Goal: Information Seeking & Learning: Find specific fact

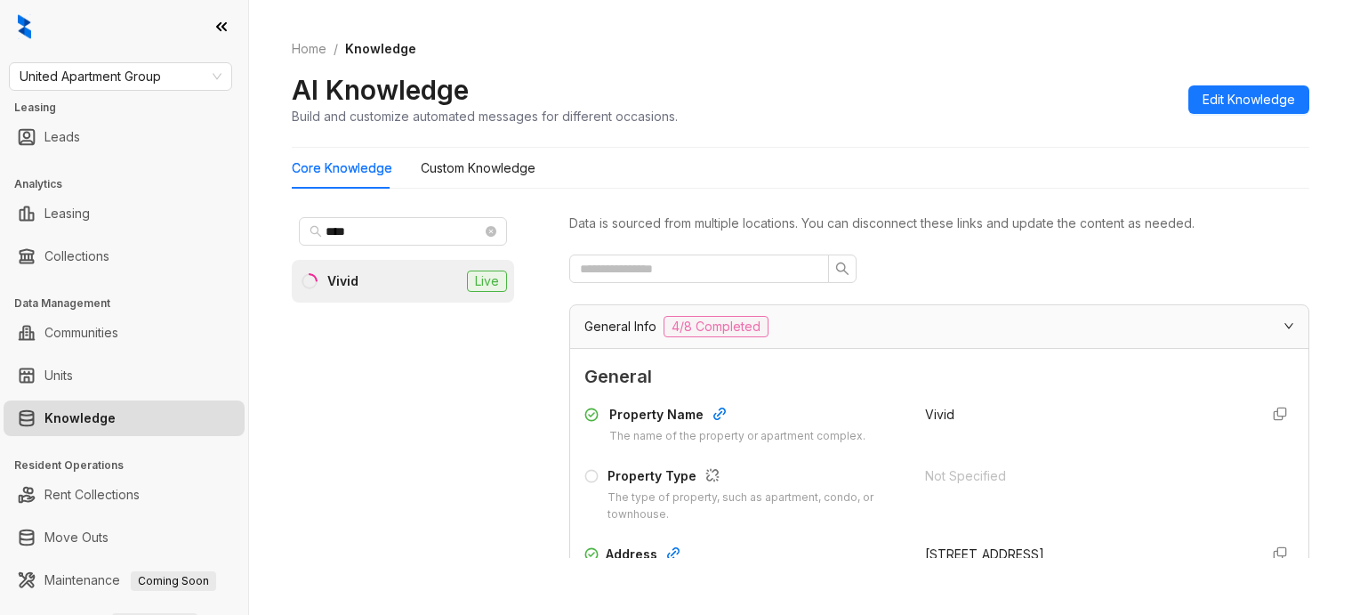
scroll to position [4497, 0]
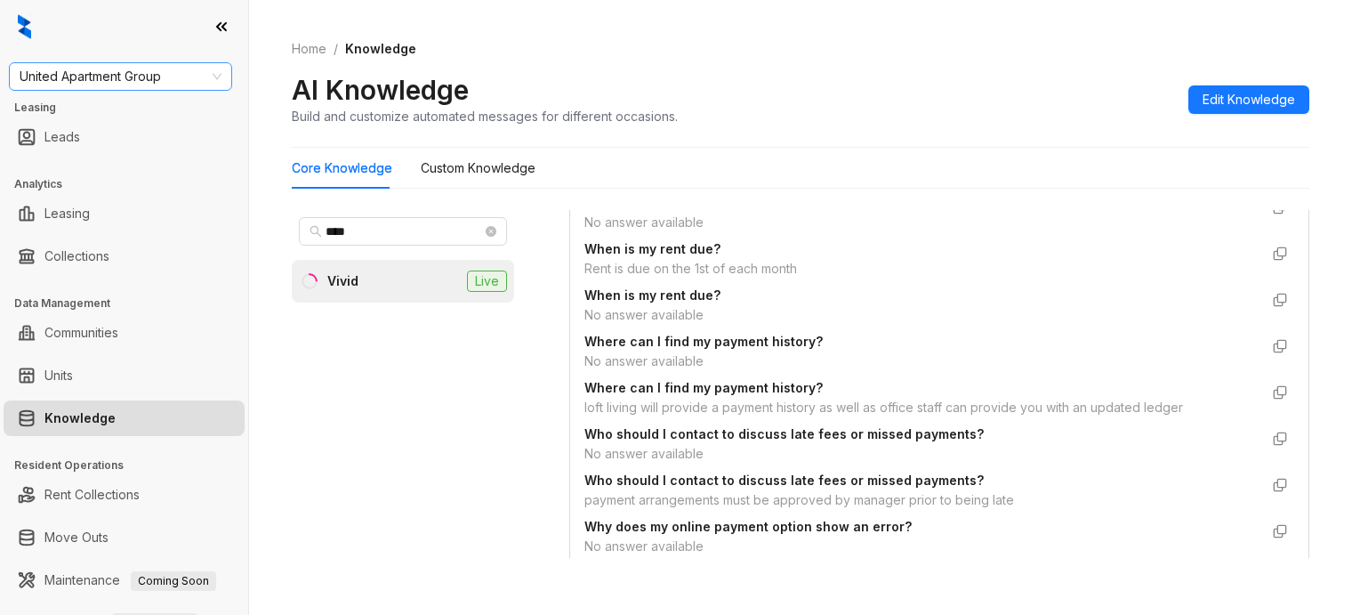
click at [147, 84] on span "United Apartment Group" at bounding box center [121, 76] width 202 height 27
type input "****"
click at [120, 125] on div "Magnolia Capital" at bounding box center [120, 112] width 216 height 28
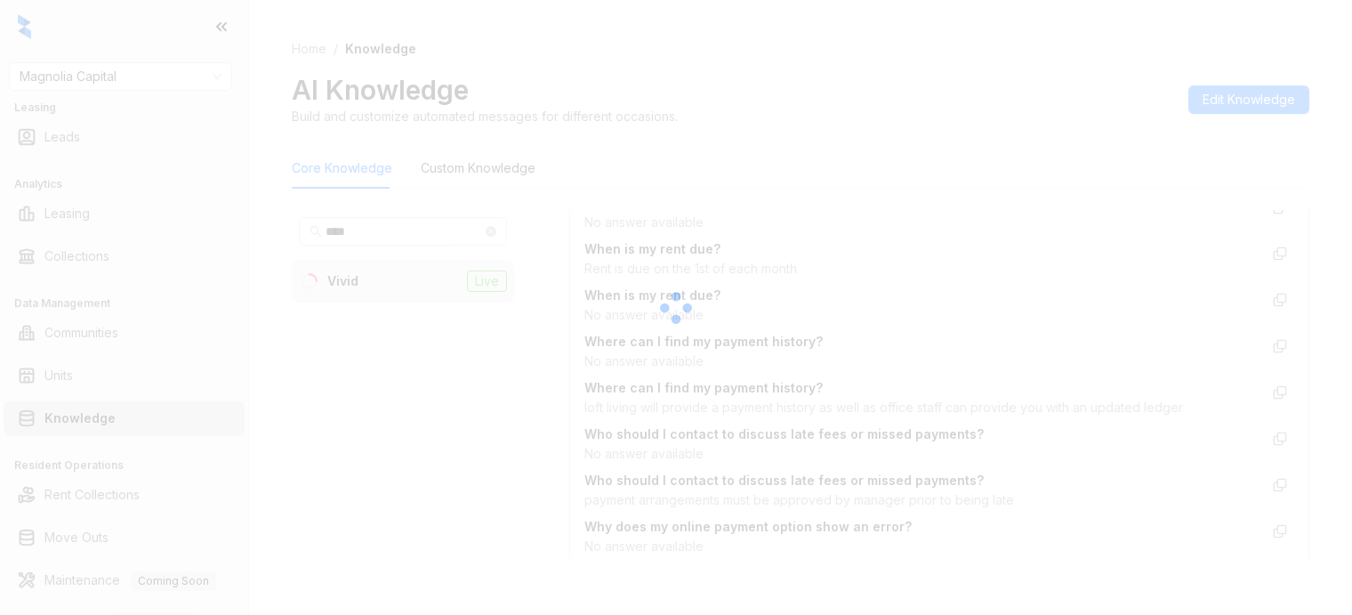
click at [1347, 98] on div at bounding box center [676, 307] width 1352 height 615
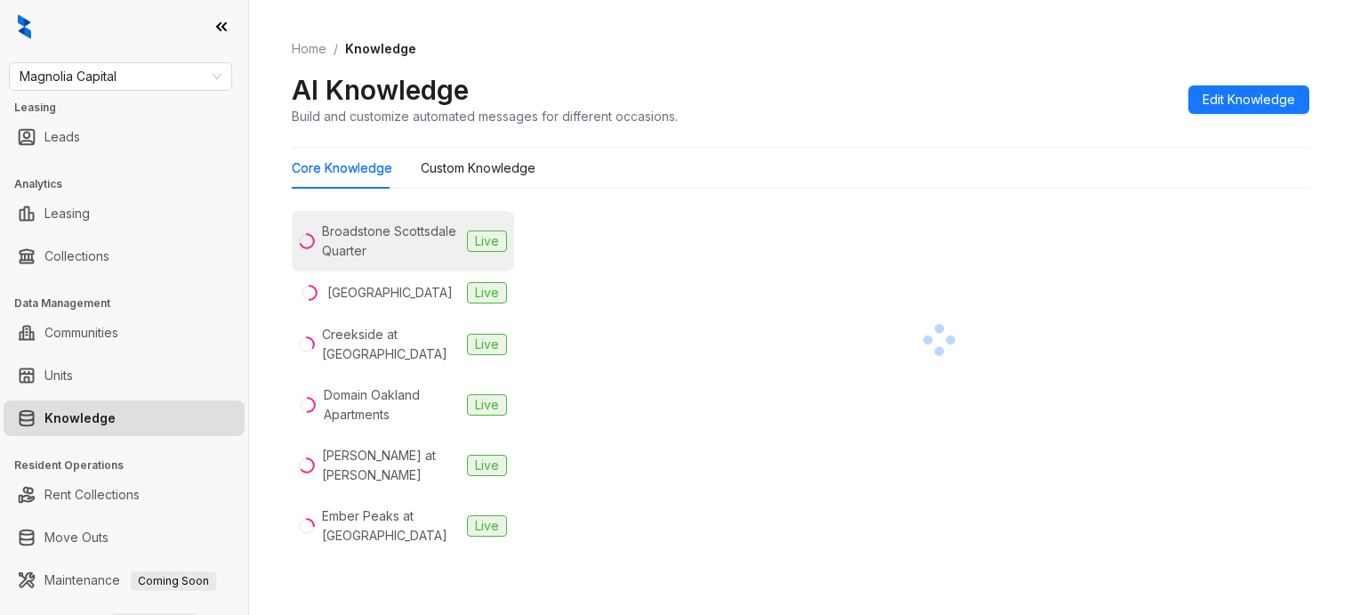
scroll to position [445, 0]
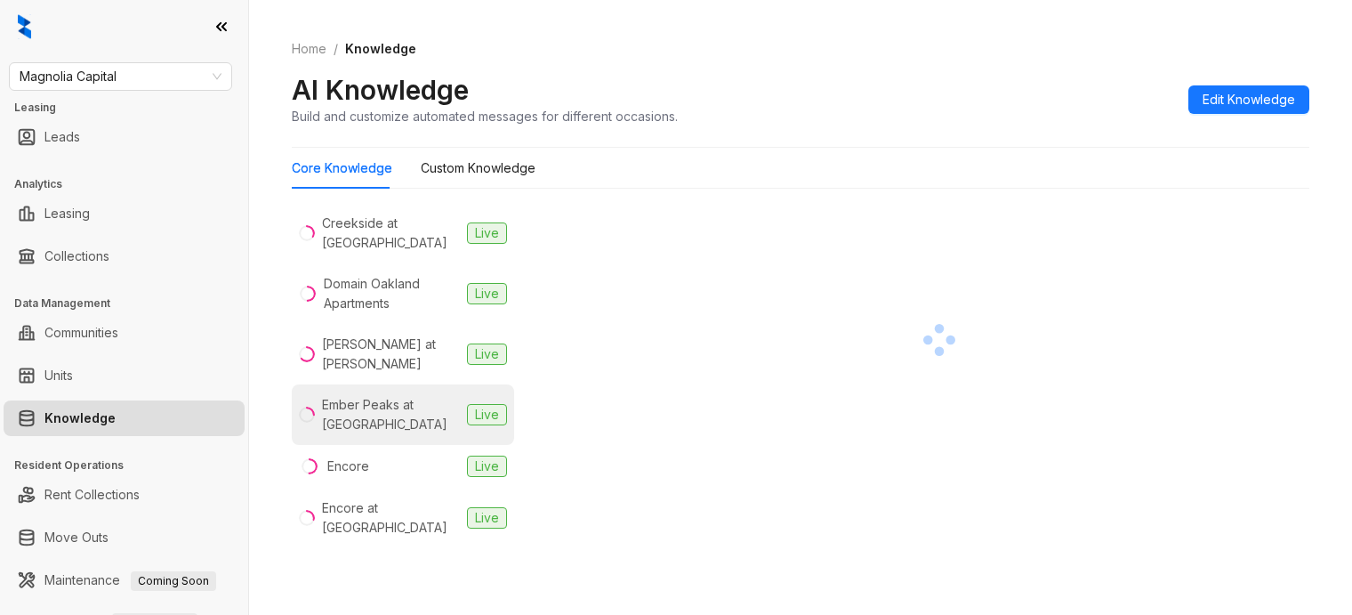
click at [405, 405] on div "Ember Peaks at [GEOGRAPHIC_DATA]" at bounding box center [391, 414] width 138 height 39
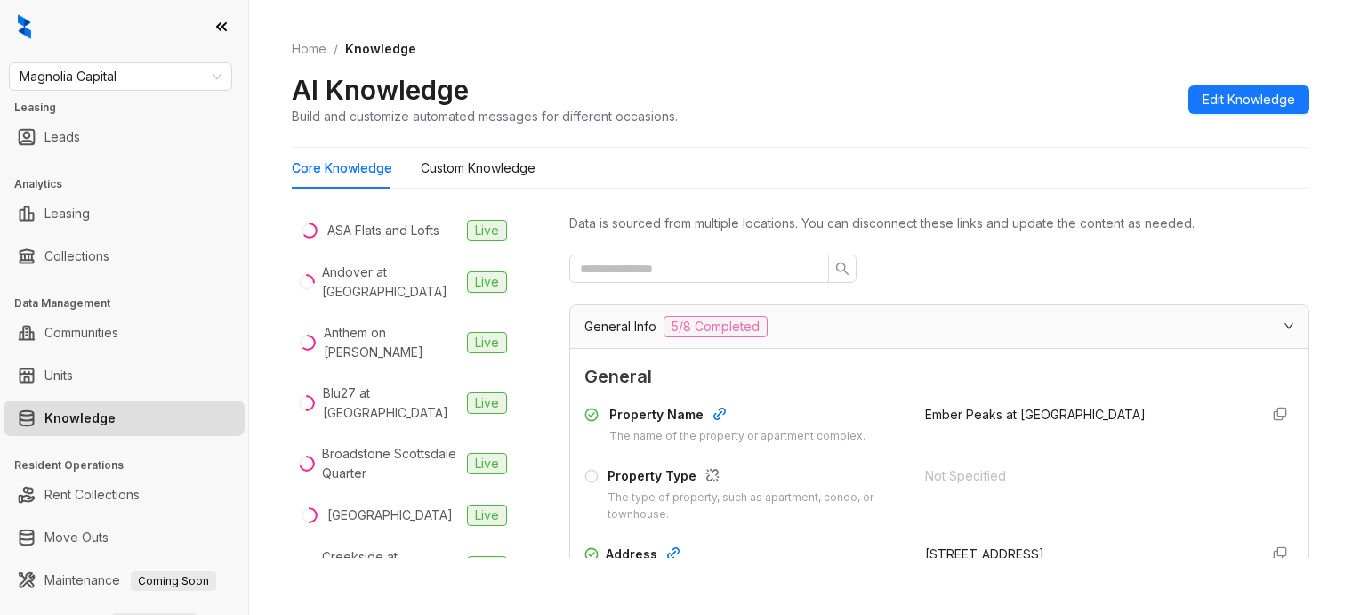
scroll to position [111, 0]
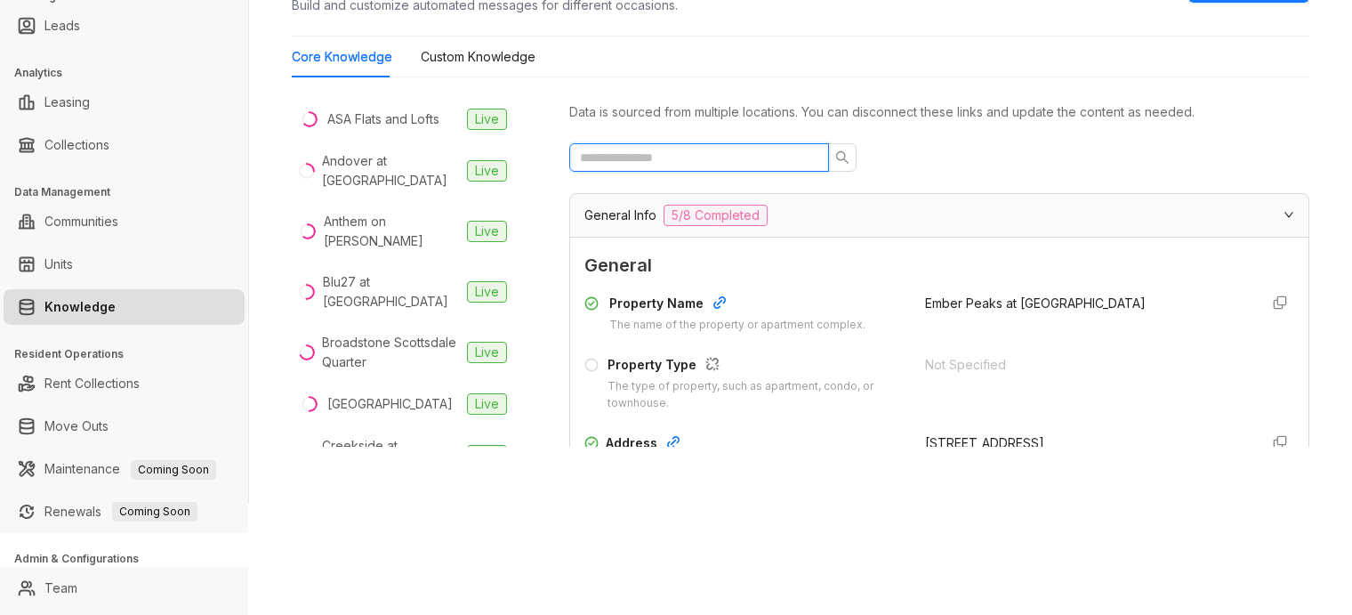
click at [673, 157] on input "text" at bounding box center [692, 158] width 224 height 20
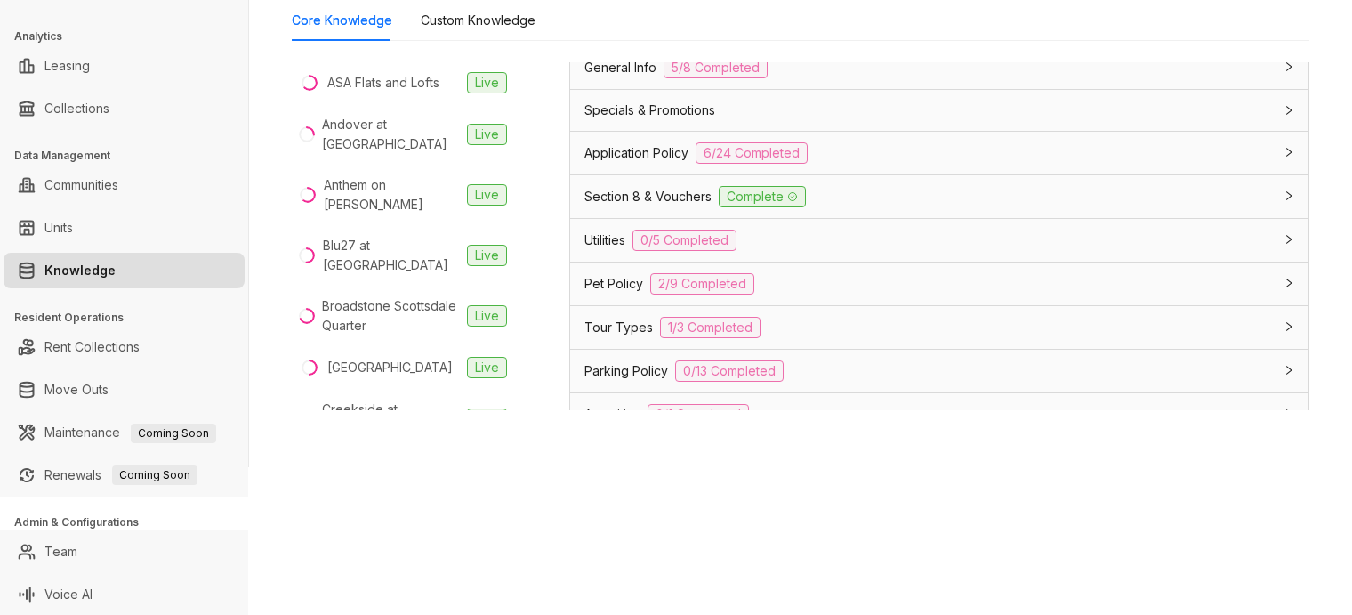
scroll to position [0, 0]
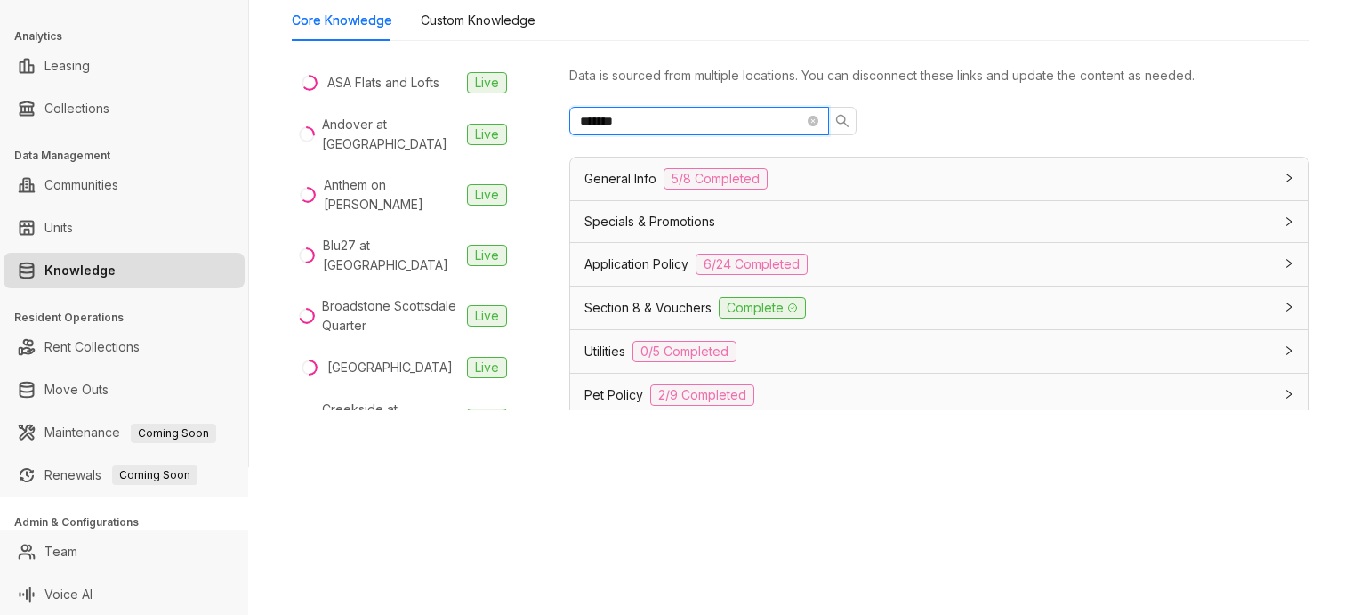
click at [727, 121] on input "*******" at bounding box center [692, 121] width 224 height 20
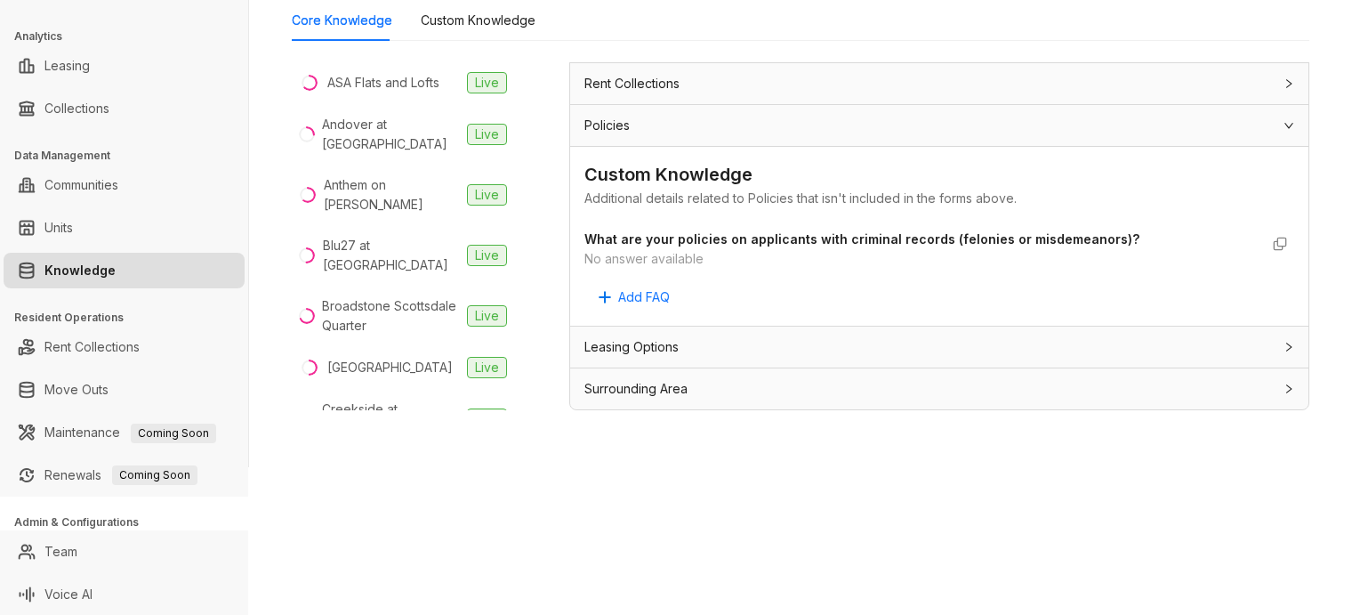
type input "*****"
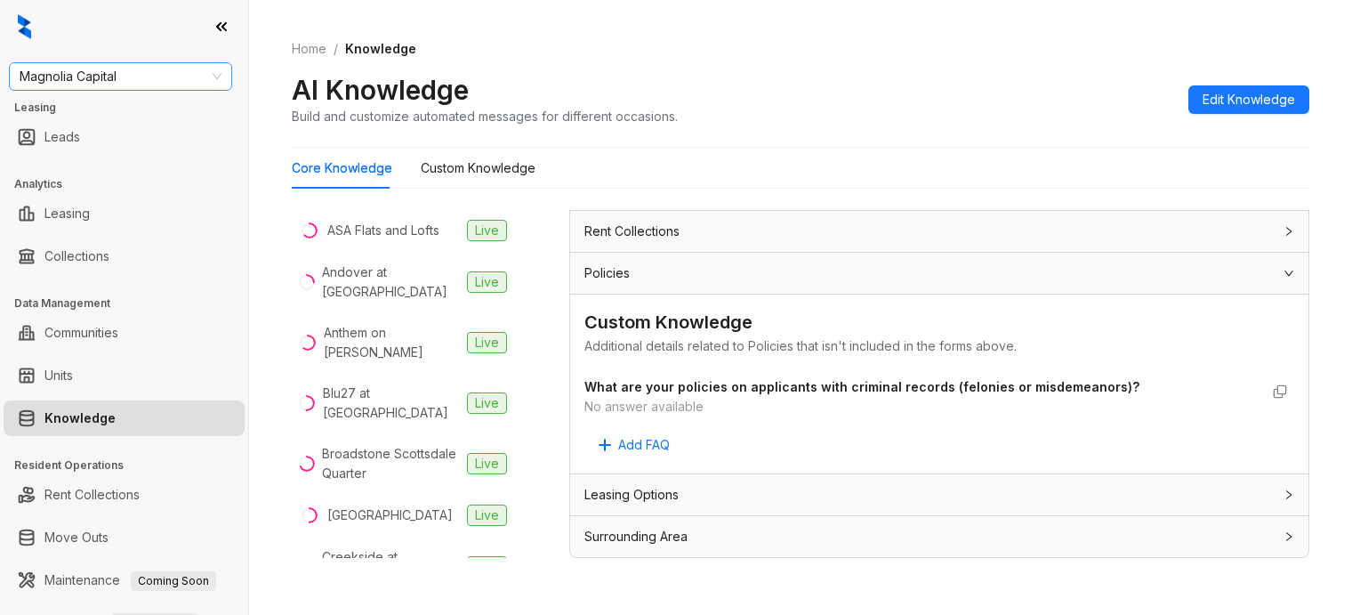
click at [138, 68] on span "Magnolia Capital" at bounding box center [121, 76] width 202 height 27
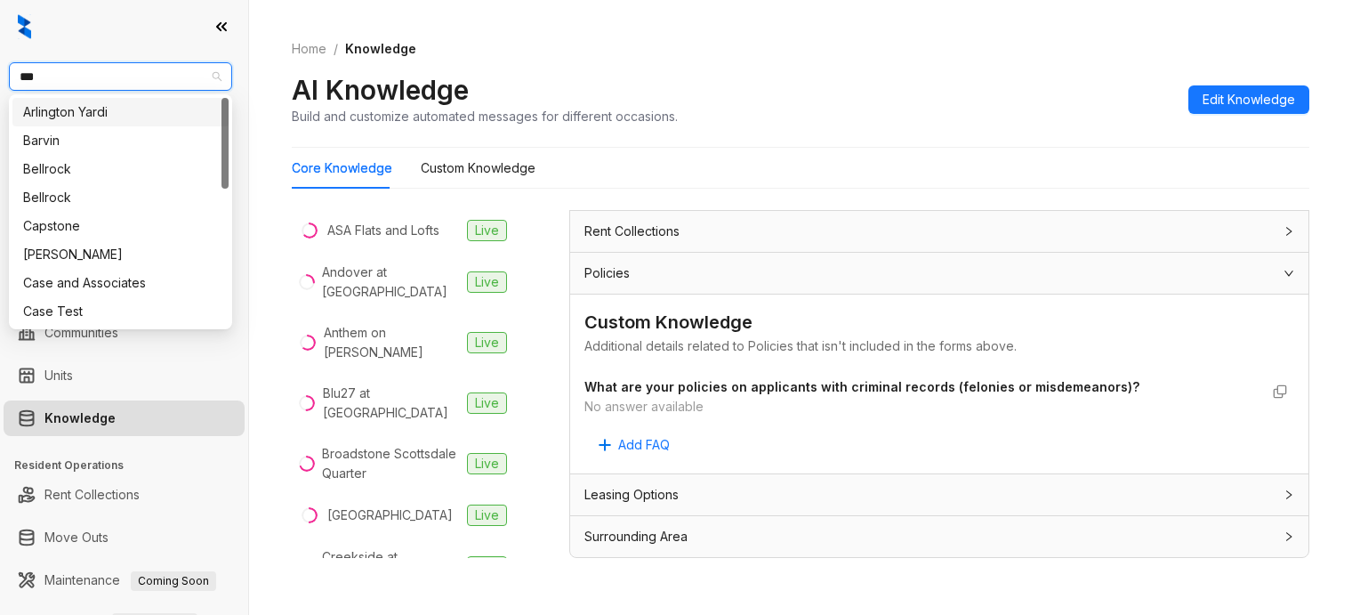
type input "****"
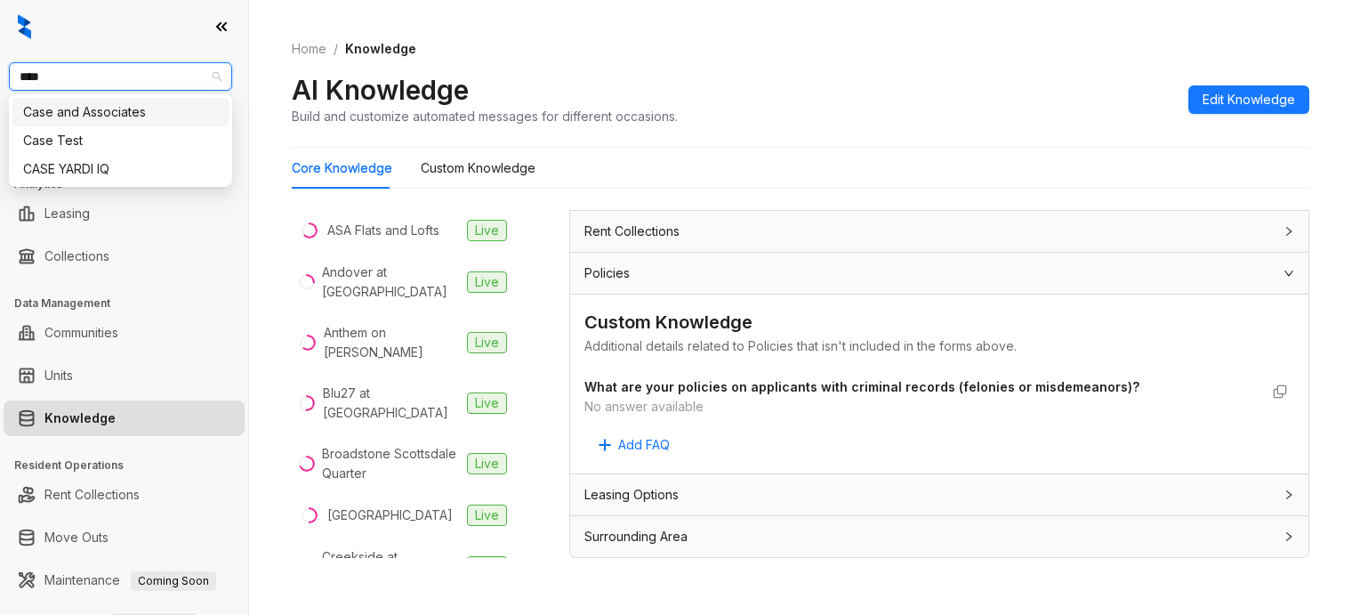
click at [100, 116] on div "Case and Associates" at bounding box center [120, 112] width 195 height 20
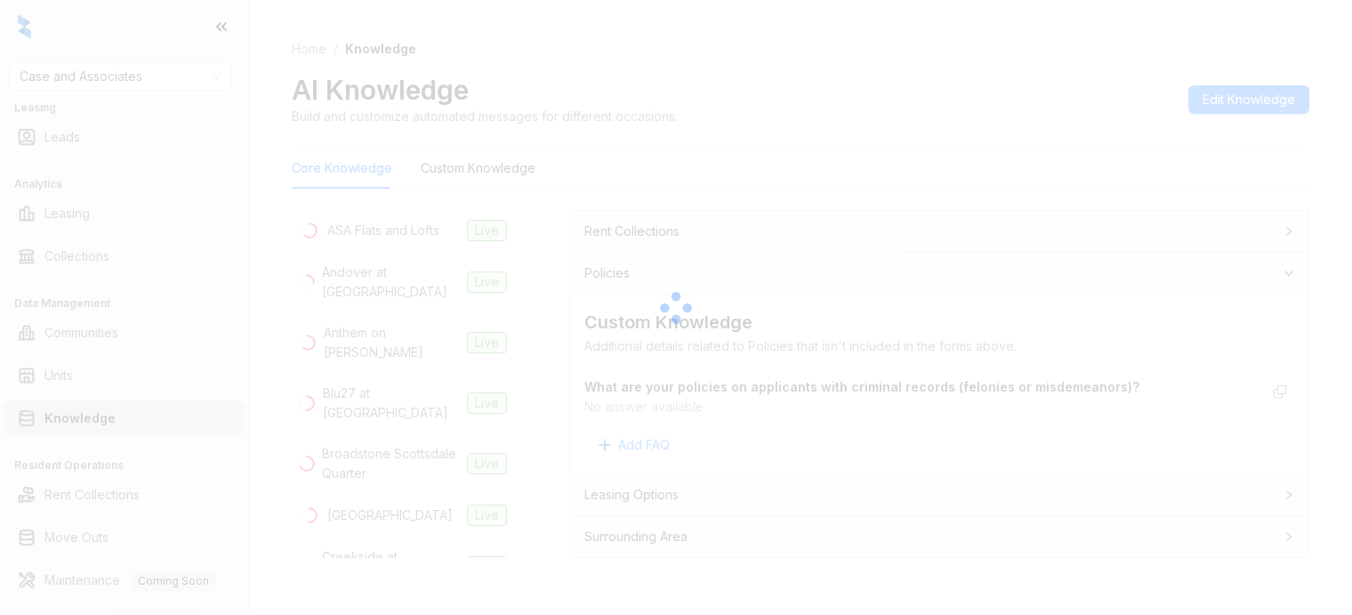
click at [1349, 205] on div at bounding box center [676, 307] width 1352 height 615
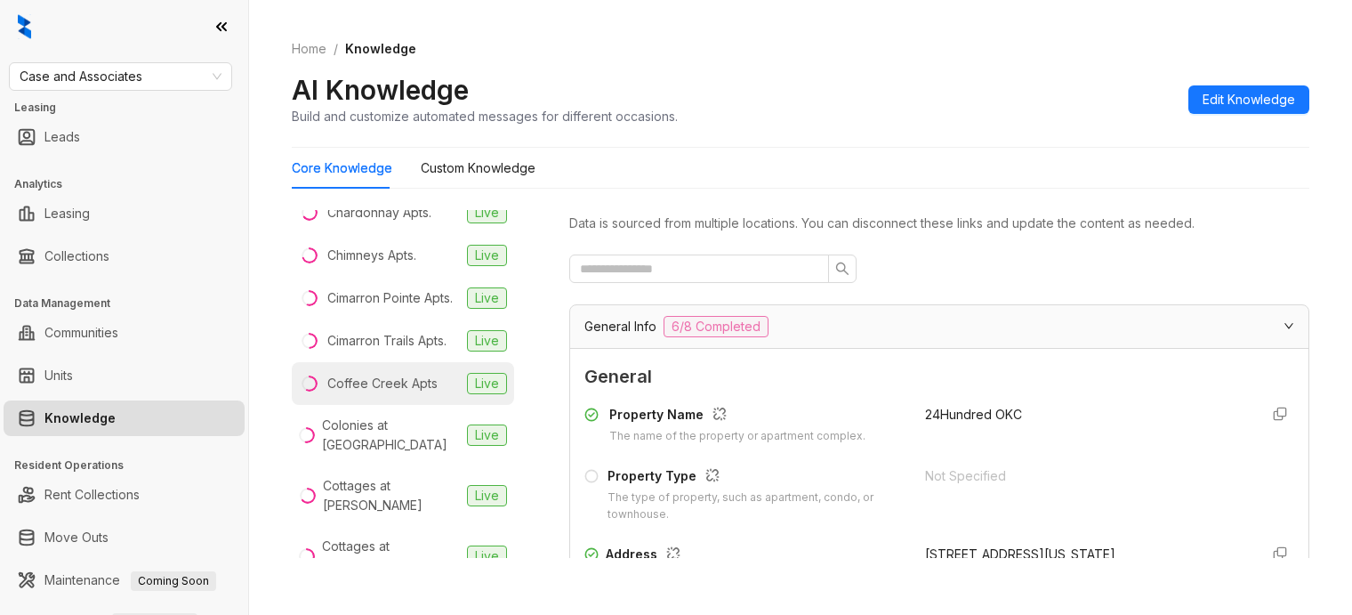
scroll to position [334, 0]
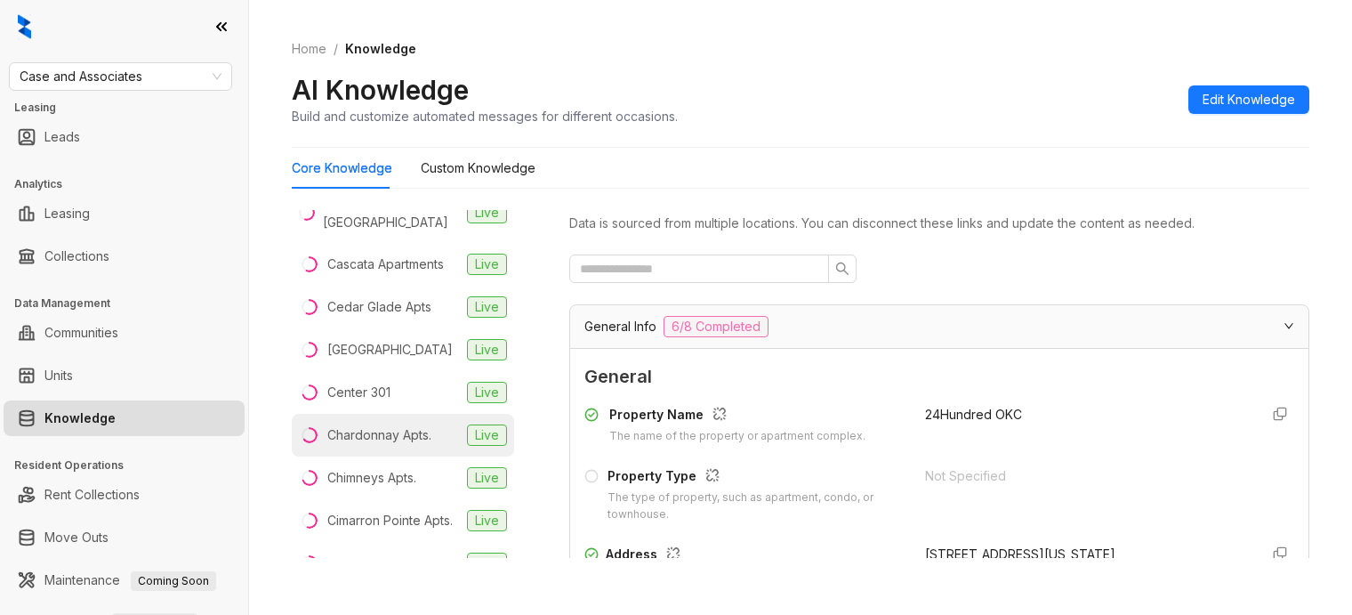
click at [380, 445] on div "Chardonnay Apts." at bounding box center [379, 435] width 104 height 20
click at [727, 262] on input "text" at bounding box center [692, 269] width 224 height 20
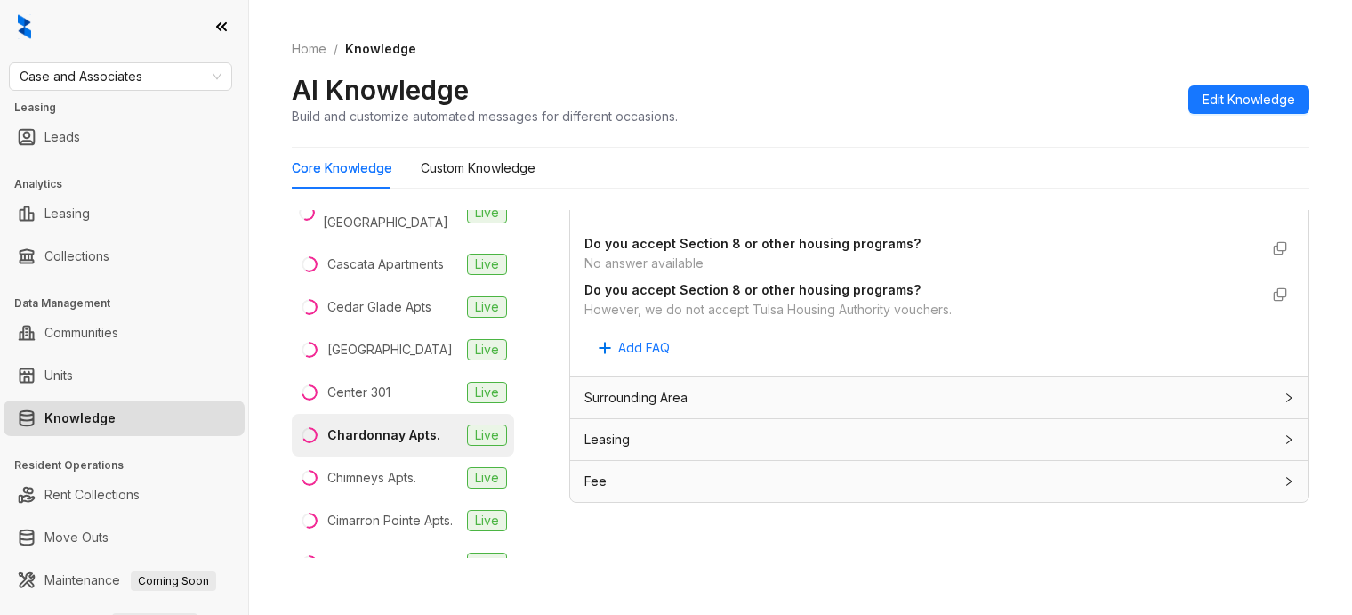
scroll to position [111, 0]
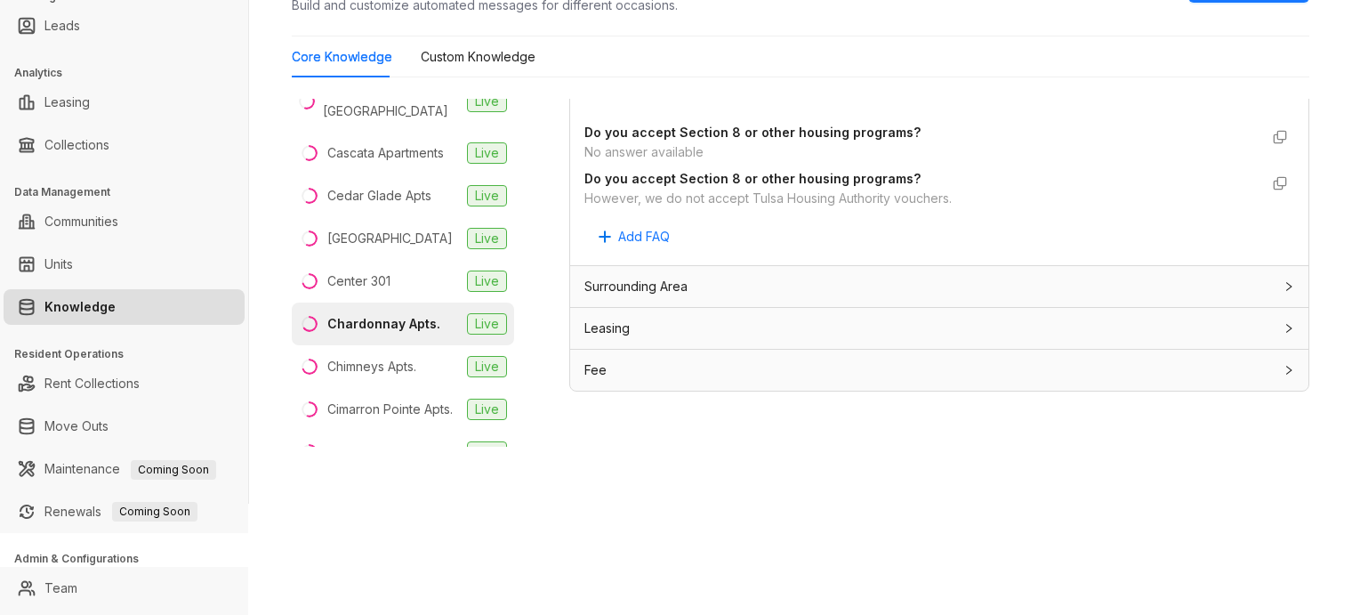
type input "****"
drag, startPoint x: 943, startPoint y: 185, endPoint x: 720, endPoint y: 189, distance: 222.4
click at [720, 189] on div "Do you accept Section 8 or other housing programs? However, we do not accept Tu…" at bounding box center [921, 188] width 674 height 39
click at [720, 191] on div "However, we do not accept Tulsa Housing Authority vouchers." at bounding box center [921, 199] width 674 height 20
click at [651, 197] on div "However, we do not accept Tulsa Housing Authority vouchers." at bounding box center [921, 199] width 674 height 20
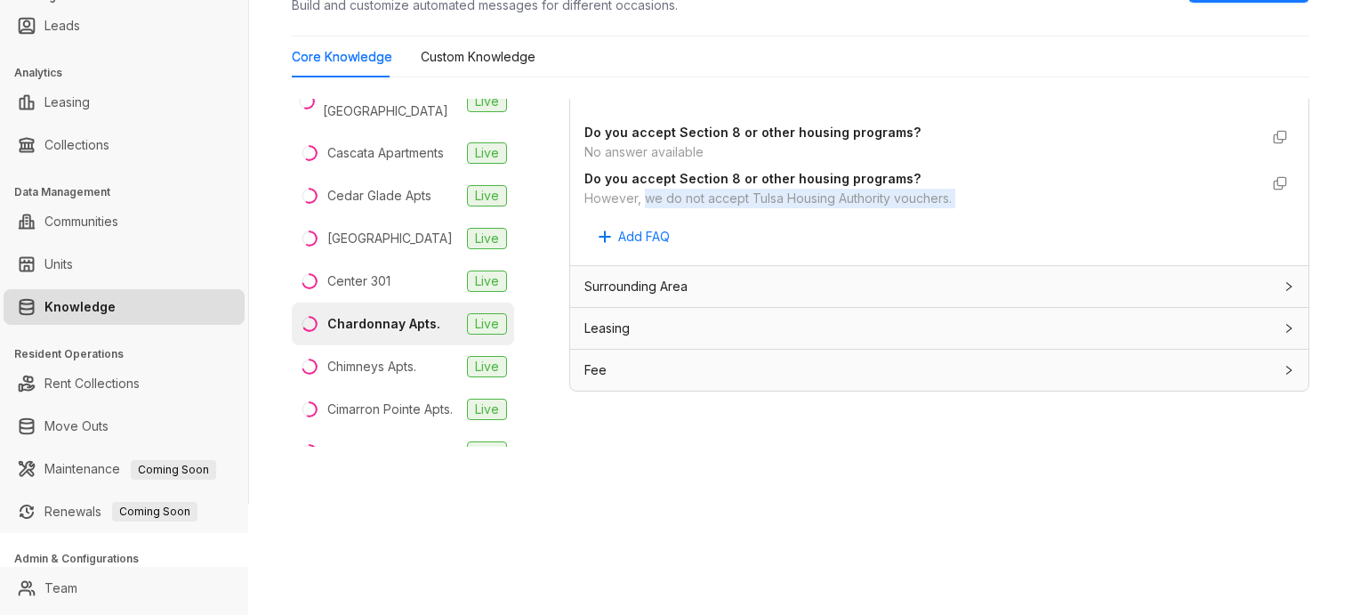
drag, startPoint x: 651, startPoint y: 197, endPoint x: 963, endPoint y: 194, distance: 312.2
click at [963, 194] on div "However, we do not accept Tulsa Housing Authority vouchers." at bounding box center [921, 199] width 674 height 20
copy div "we do not accept Tulsa Housing Authority vouchers. Add FAQ"
click at [739, 202] on div "However, we do not accept Tulsa Housing Authority vouchers." at bounding box center [921, 199] width 674 height 20
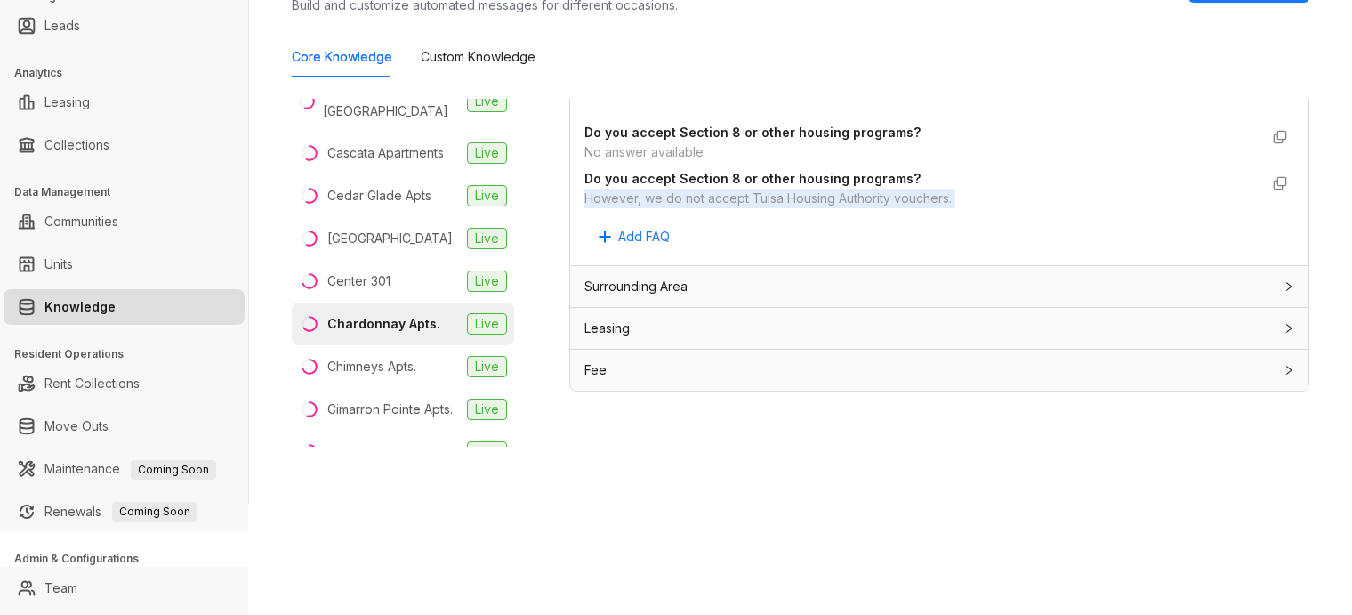
click at [739, 202] on div "However, we do not accept Tulsa Housing Authority vouchers." at bounding box center [921, 199] width 674 height 20
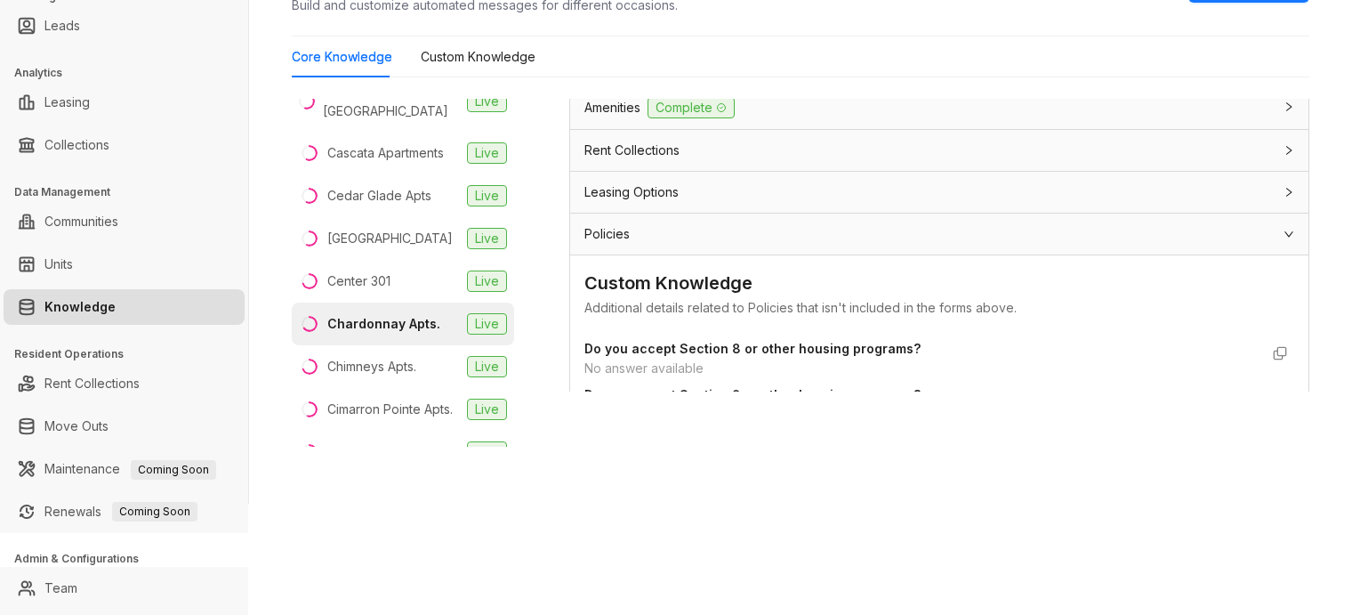
scroll to position [314, 0]
